Goal: Task Accomplishment & Management: Use online tool/utility

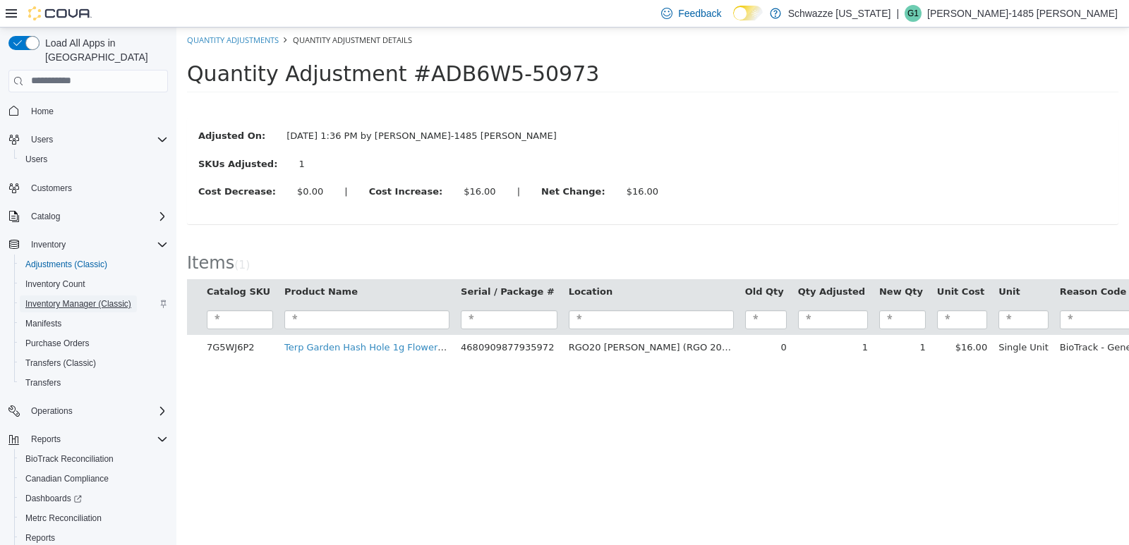
click at [58, 298] on span "Inventory Manager (Classic)" at bounding box center [78, 303] width 106 height 11
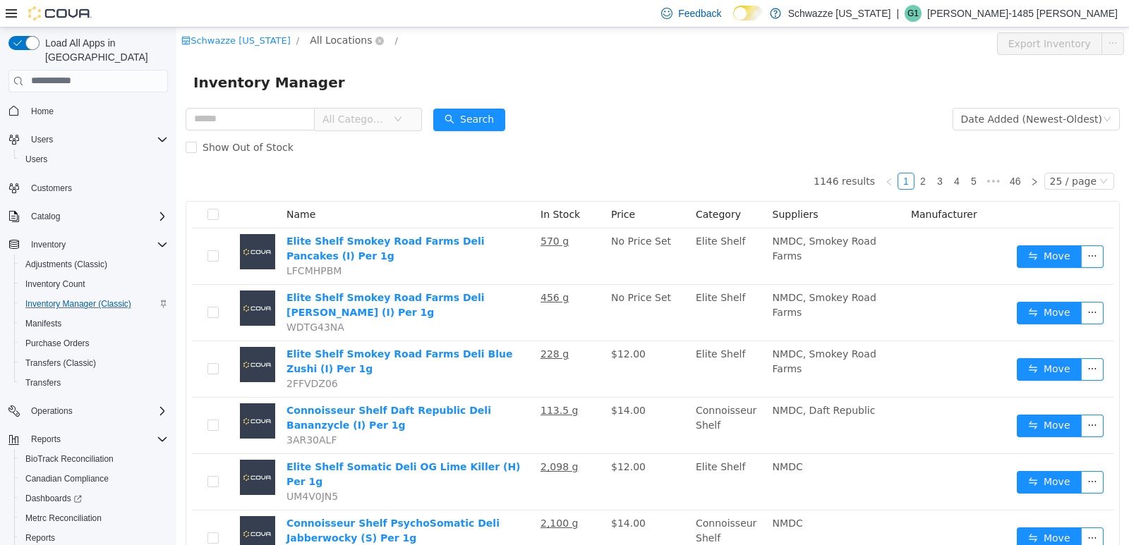
click at [332, 37] on span "All Locations" at bounding box center [341, 40] width 62 height 16
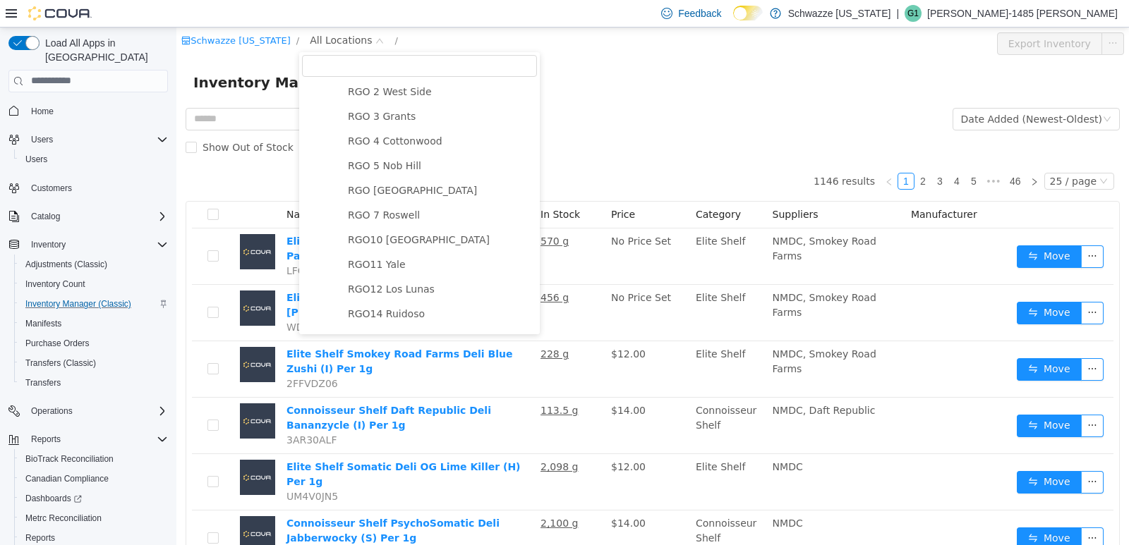
scroll to position [635, 0]
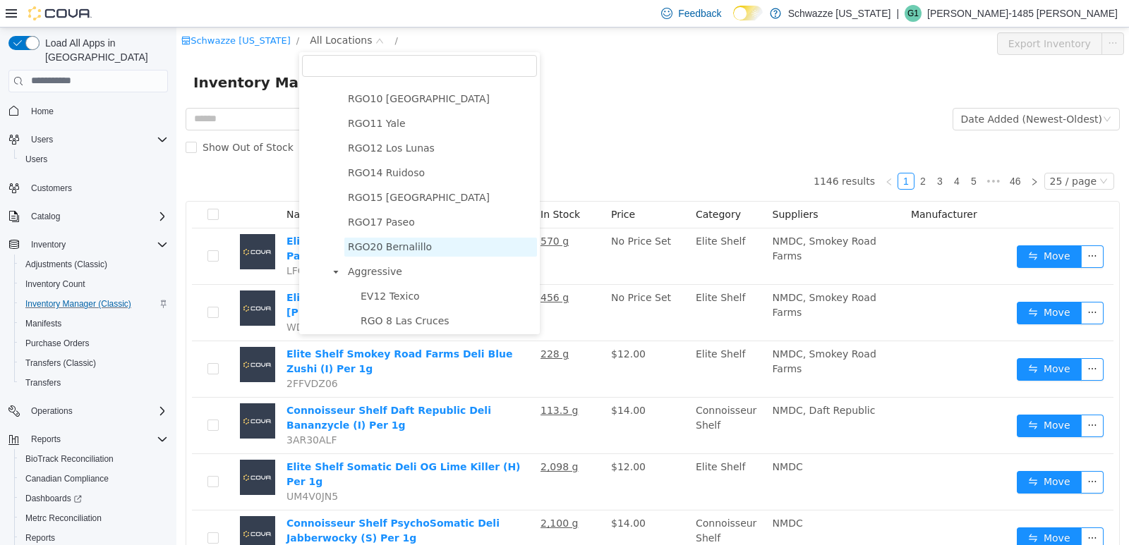
click at [397, 252] on span "RGO20 Bernalillo" at bounding box center [390, 246] width 84 height 11
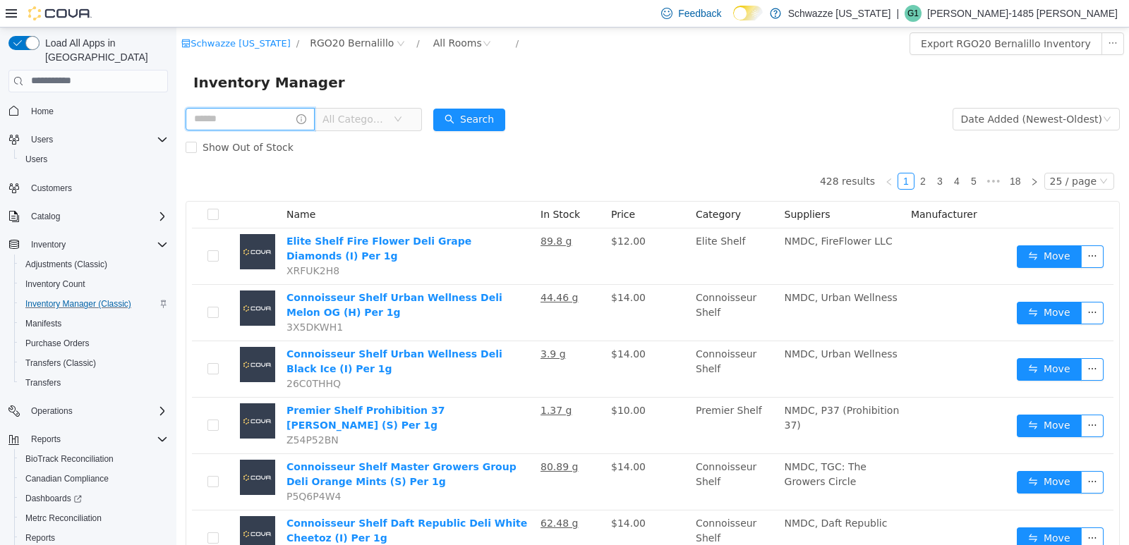
click at [210, 114] on input "text" at bounding box center [250, 118] width 129 height 23
type input "********"
click at [514, 118] on button "Search" at bounding box center [483, 119] width 72 height 23
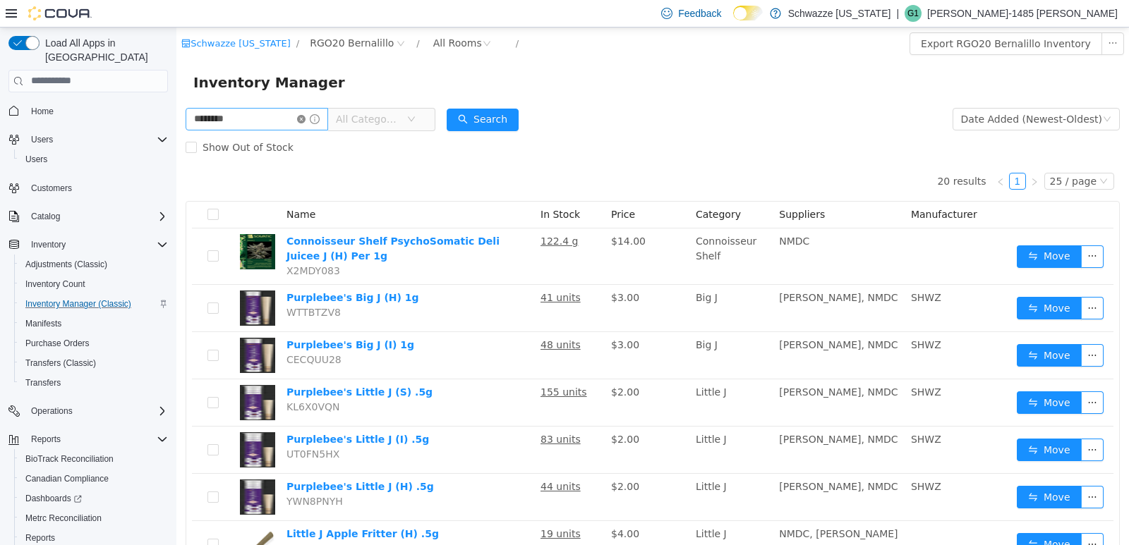
click at [306, 121] on icon "icon: close-circle" at bounding box center [301, 118] width 8 height 8
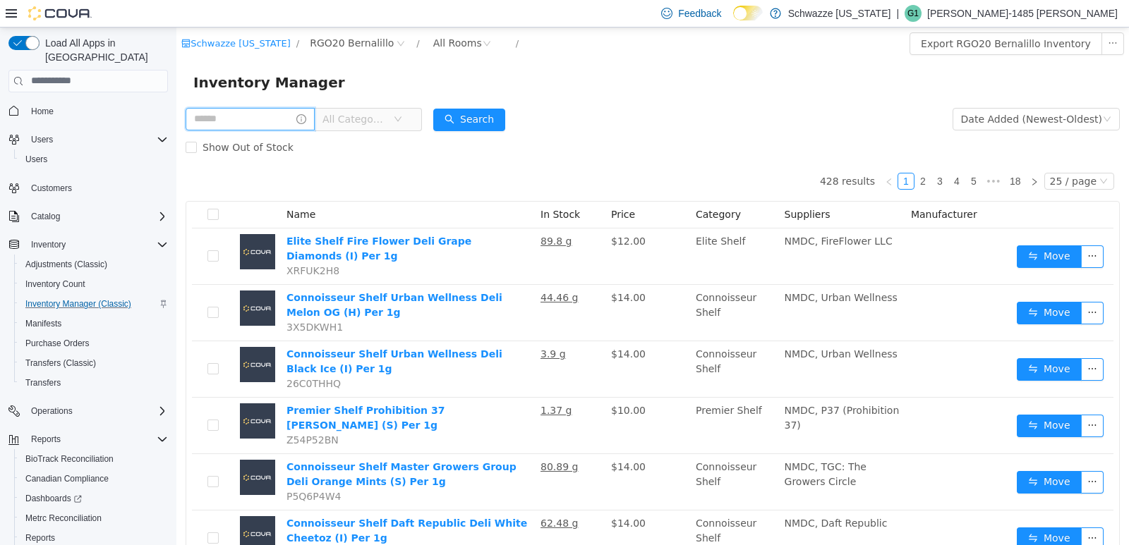
click at [278, 125] on input "text" at bounding box center [250, 118] width 129 height 23
type input "*"
type input "**"
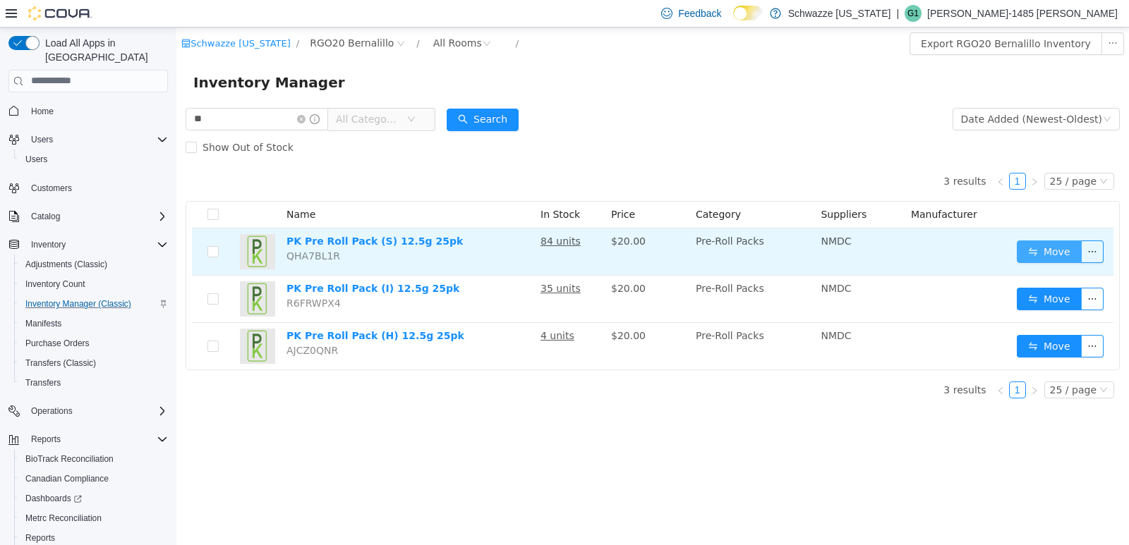
click at [1051, 256] on button "Move" at bounding box center [1049, 251] width 65 height 23
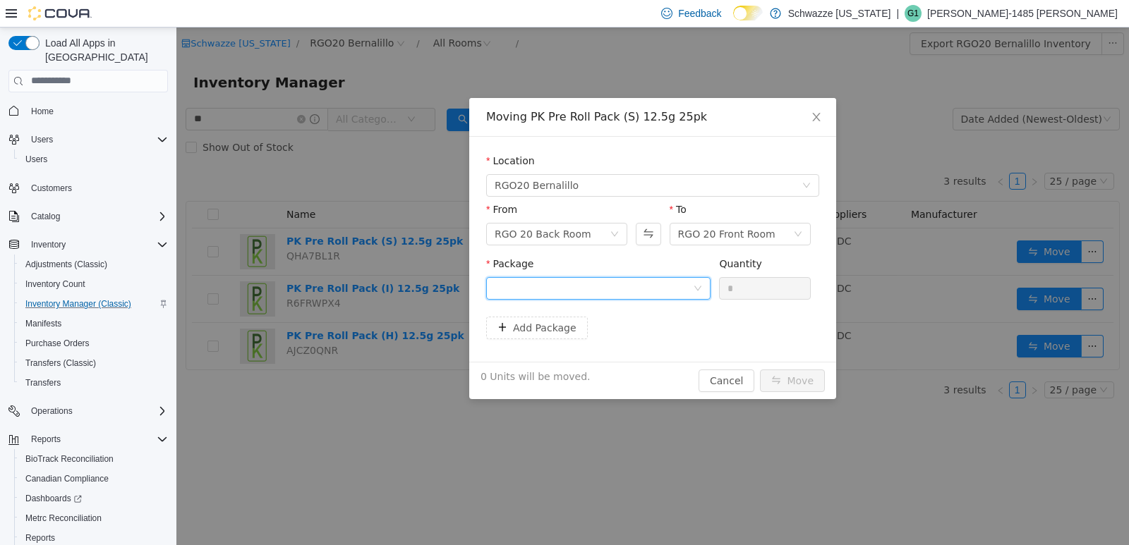
click at [650, 293] on div at bounding box center [594, 287] width 198 height 21
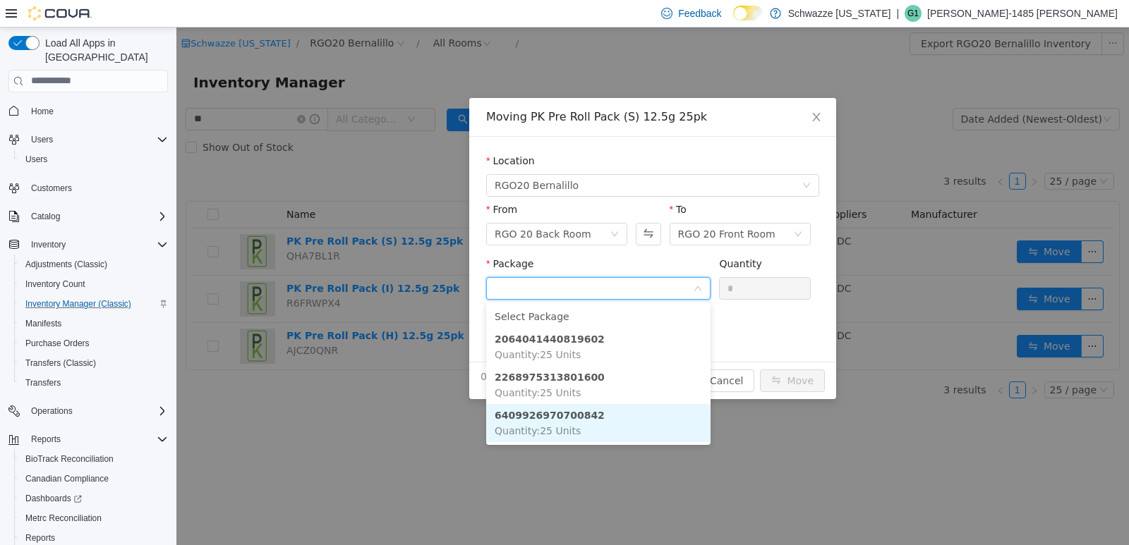
click at [581, 422] on li "6409926970700842 Quantity : 25 Units" at bounding box center [598, 423] width 224 height 38
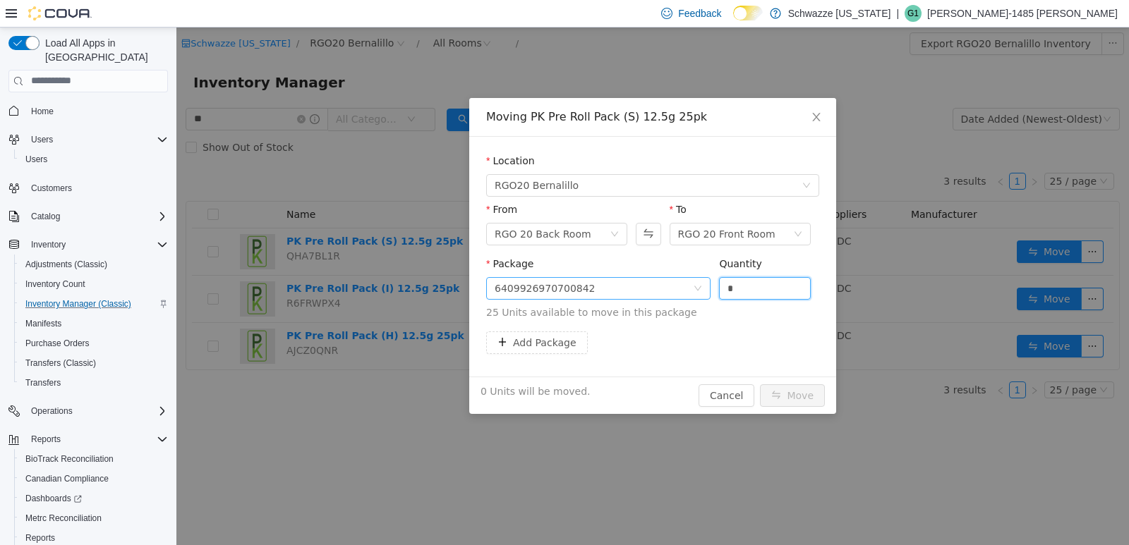
drag, startPoint x: 747, startPoint y: 291, endPoint x: 692, endPoint y: 295, distance: 55.2
click at [692, 295] on span "Package 6409926970700842 Quantity * 25 Units available to move in this package" at bounding box center [652, 289] width 333 height 62
type input "**"
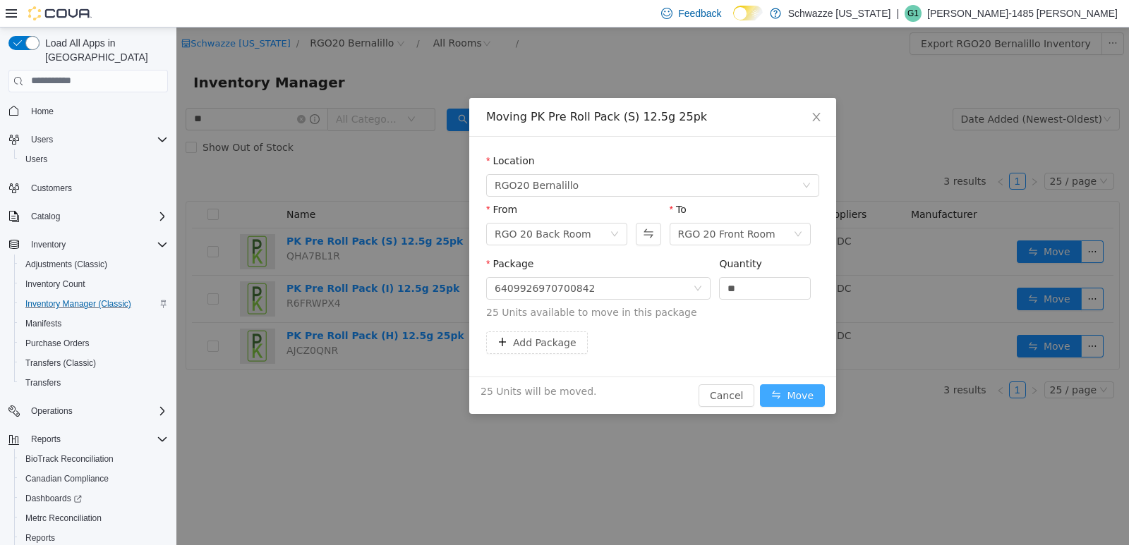
click at [797, 402] on button "Move" at bounding box center [792, 395] width 65 height 23
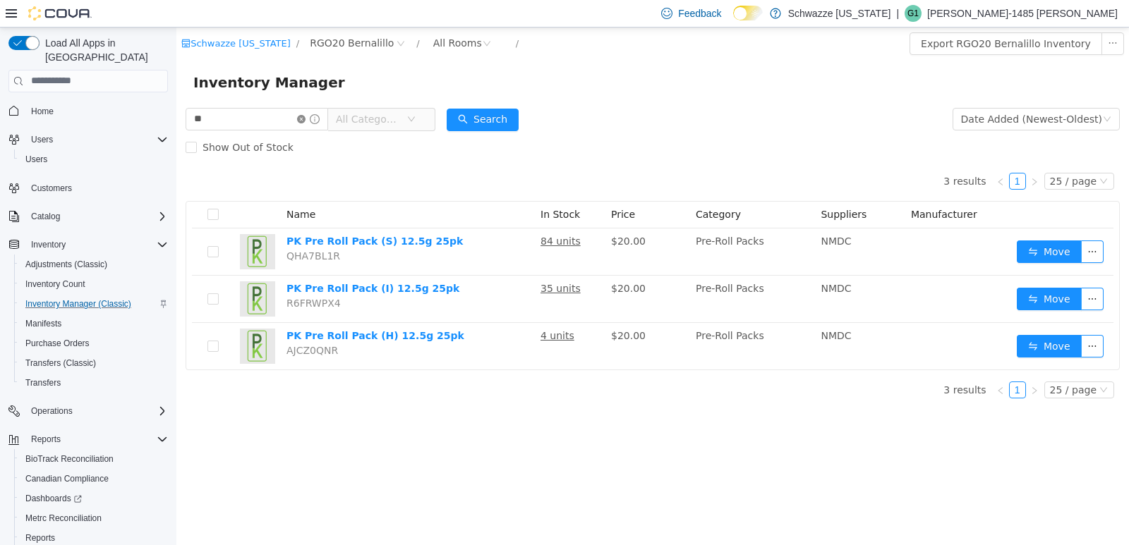
click at [306, 120] on icon "icon: close-circle" at bounding box center [301, 118] width 8 height 8
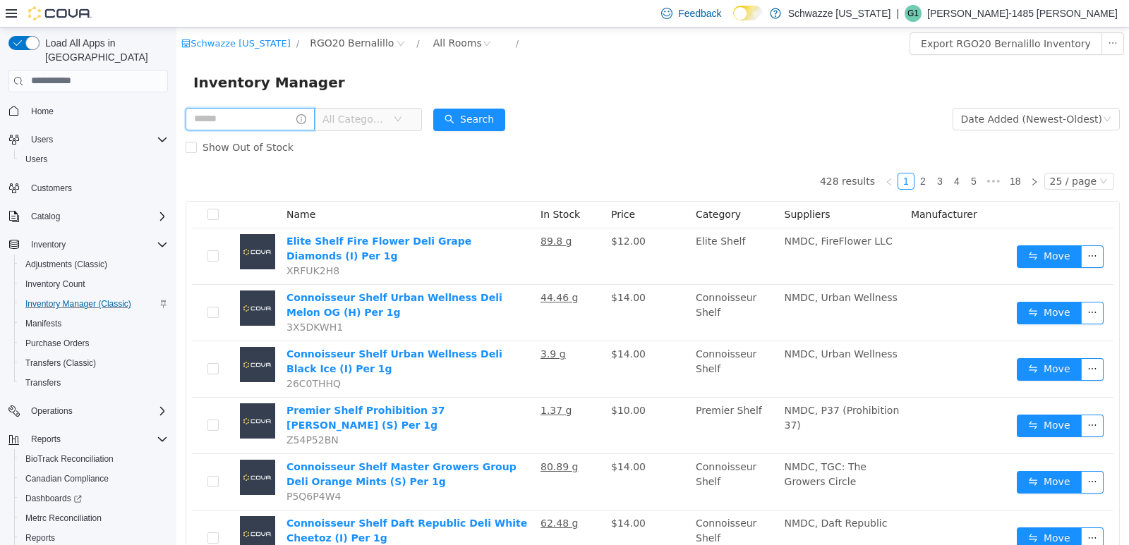
click at [300, 120] on input "text" at bounding box center [250, 118] width 129 height 23
type input "**********"
click at [500, 128] on button "Search" at bounding box center [483, 119] width 72 height 23
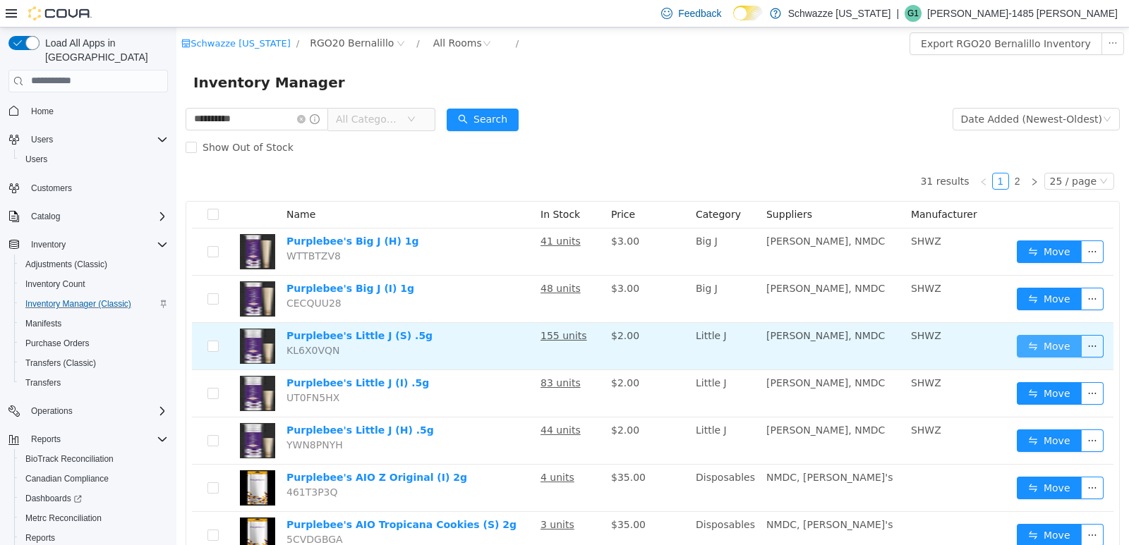
click at [1023, 349] on button "Move" at bounding box center [1049, 345] width 65 height 23
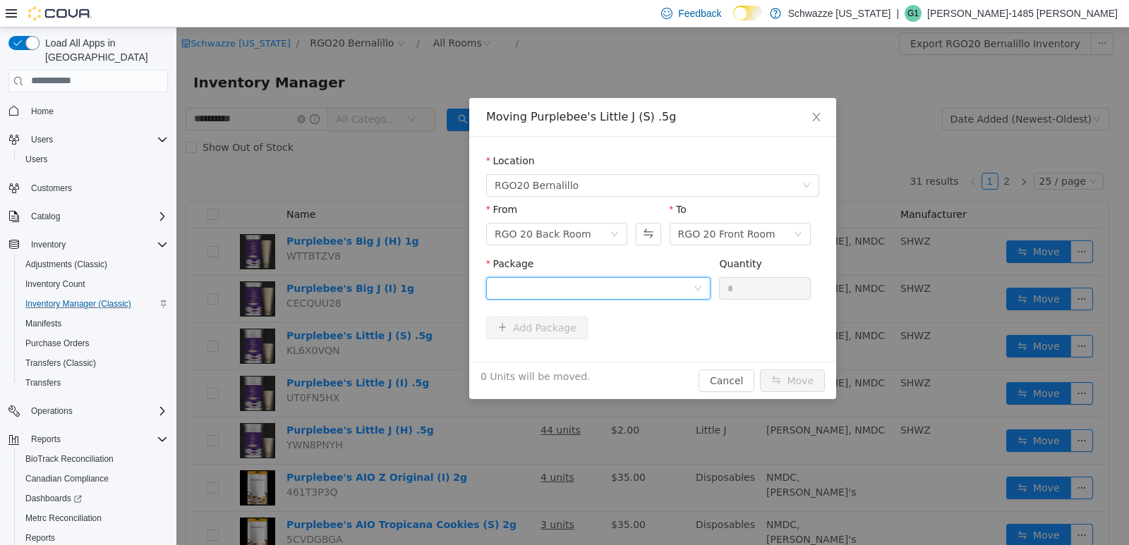
click at [601, 295] on div at bounding box center [594, 287] width 198 height 21
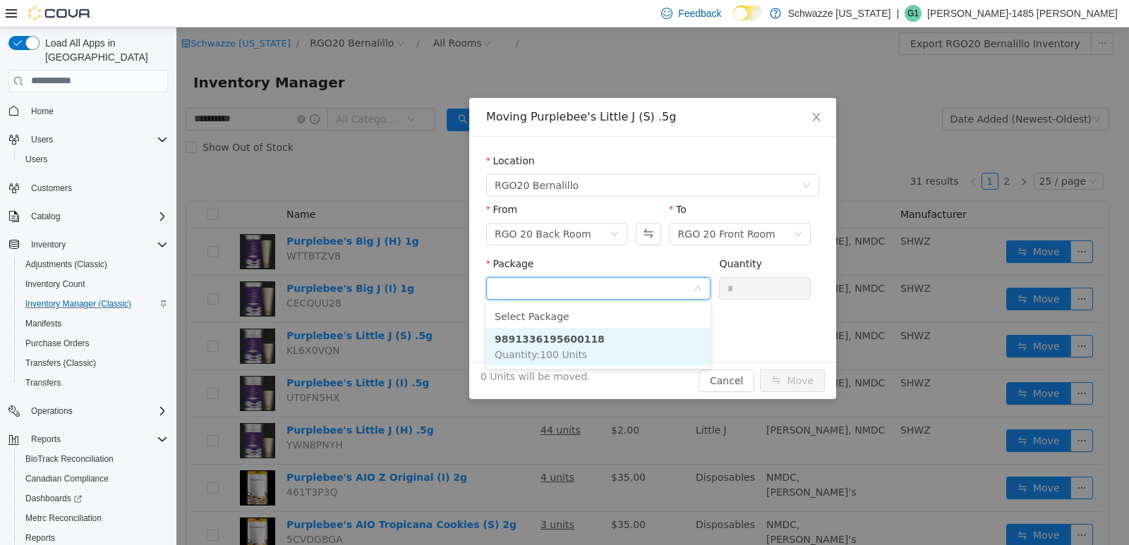
click at [601, 353] on li "9891336195600118 Quantity : 100 Units" at bounding box center [598, 346] width 224 height 38
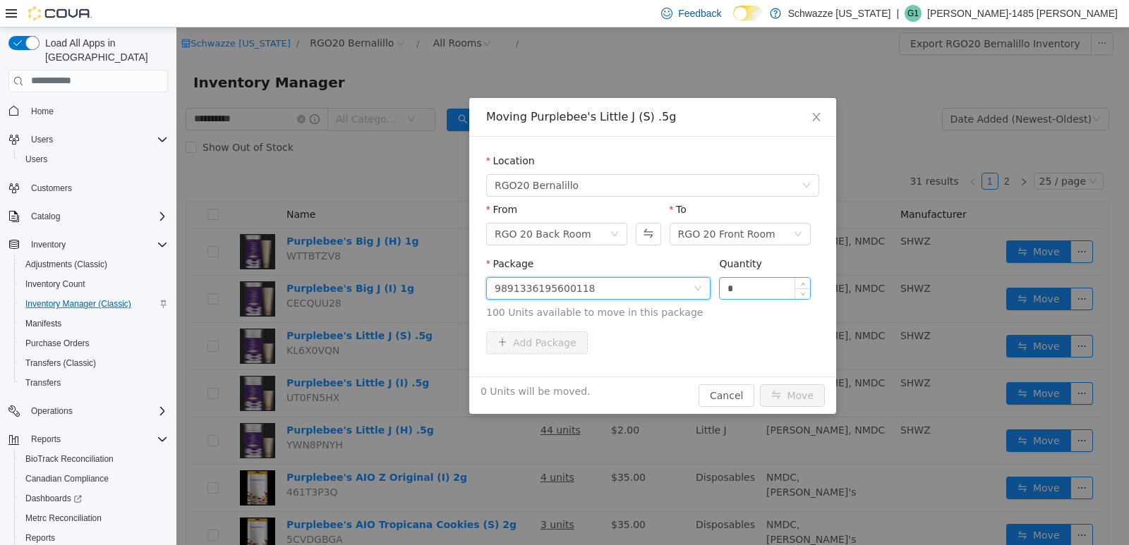
click at [720, 286] on input "*" at bounding box center [765, 287] width 90 height 21
type input "***"
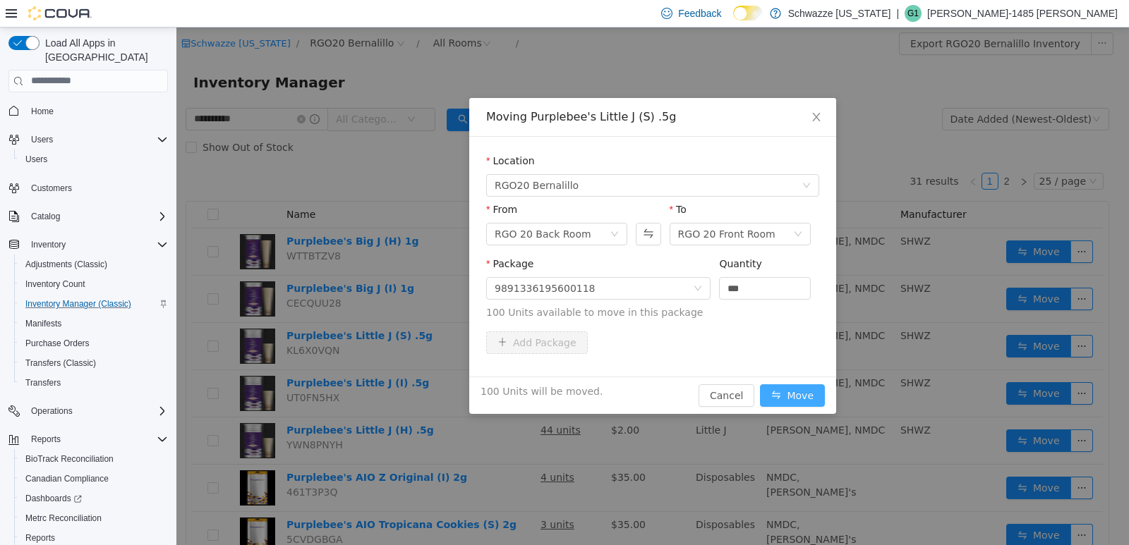
click at [786, 396] on button "Move" at bounding box center [792, 395] width 65 height 23
